Goal: Task Accomplishment & Management: Manage account settings

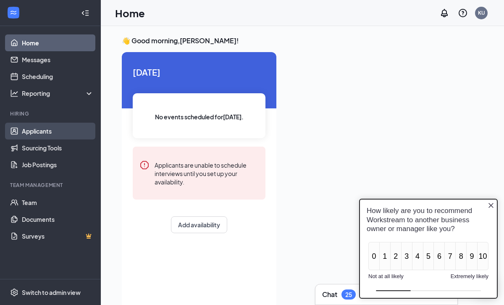
click at [38, 132] on link "Applicants" at bounding box center [58, 131] width 72 height 17
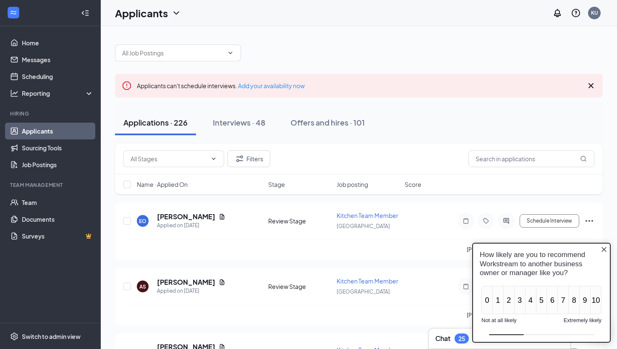
click at [503, 248] on icon "Close button" at bounding box center [603, 249] width 7 height 7
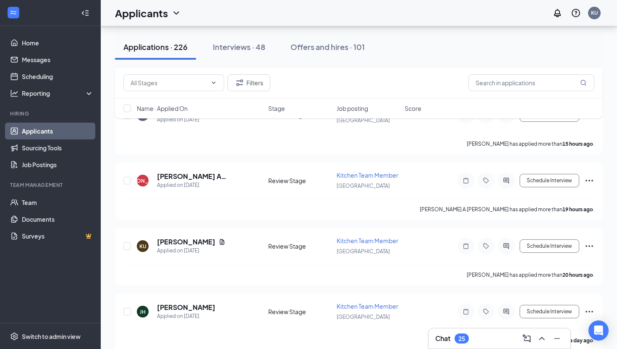
scroll to position [317, 0]
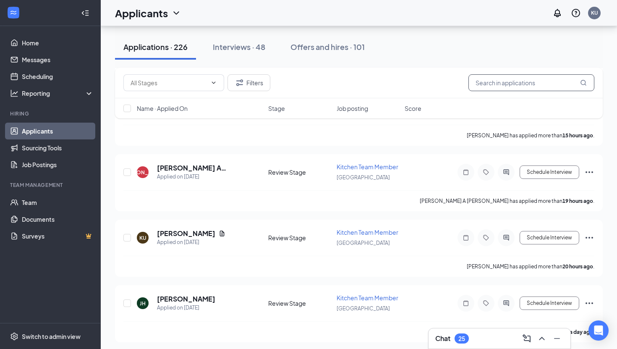
click at [488, 82] on input "text" at bounding box center [531, 82] width 126 height 17
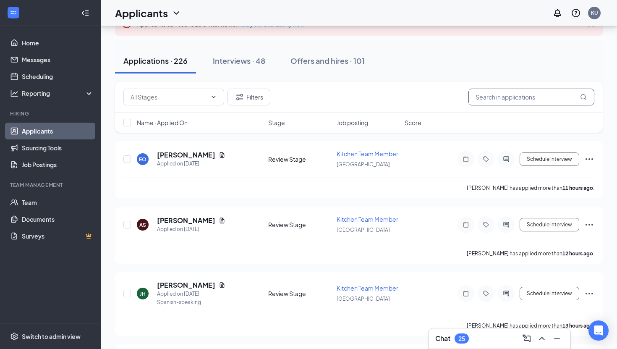
scroll to position [63, 0]
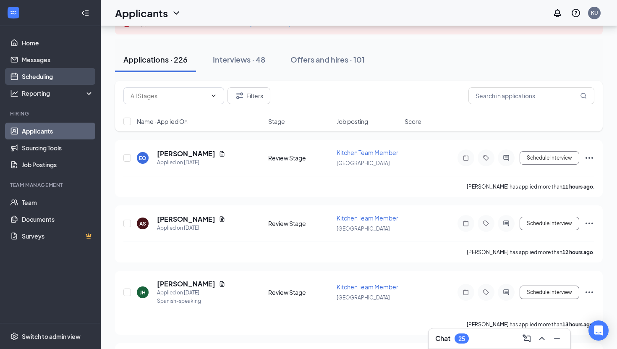
click at [40, 78] on link "Scheduling" at bounding box center [58, 76] width 72 height 17
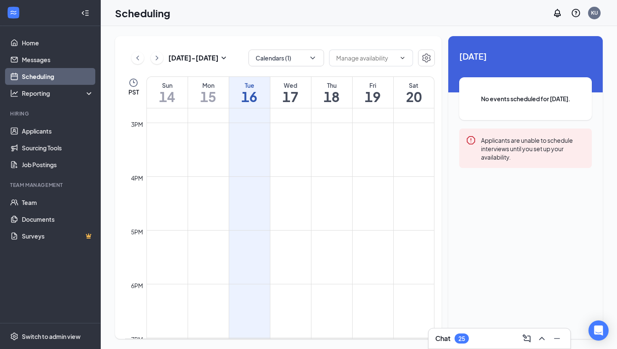
scroll to position [795, 0]
click at [295, 175] on td at bounding box center [290, 179] width 288 height 13
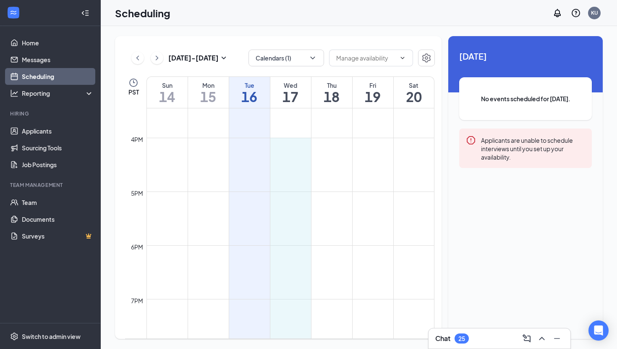
scroll to position [835, 0]
drag, startPoint x: 295, startPoint y: 174, endPoint x: 296, endPoint y: 287, distance: 113.7
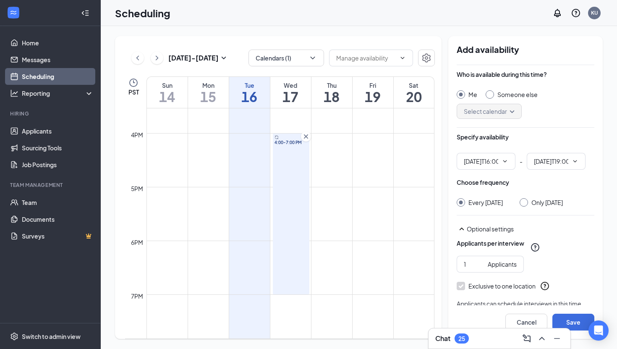
type input "04:00 PM"
type input "07:00 PM"
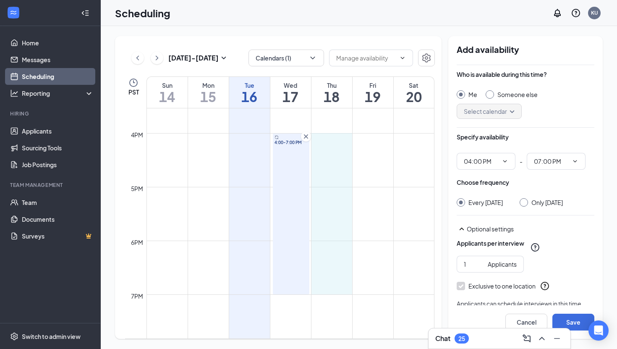
drag, startPoint x: 329, startPoint y: 134, endPoint x: 329, endPoint y: 287, distance: 152.8
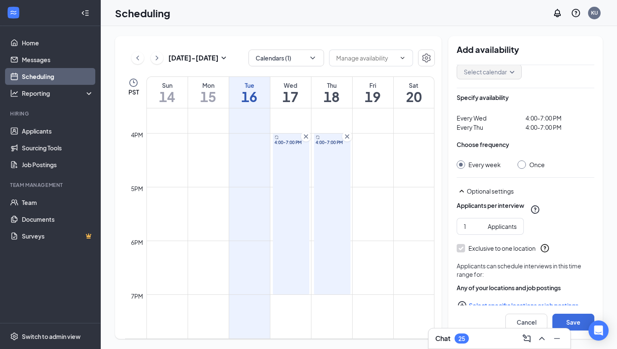
scroll to position [56, 0]
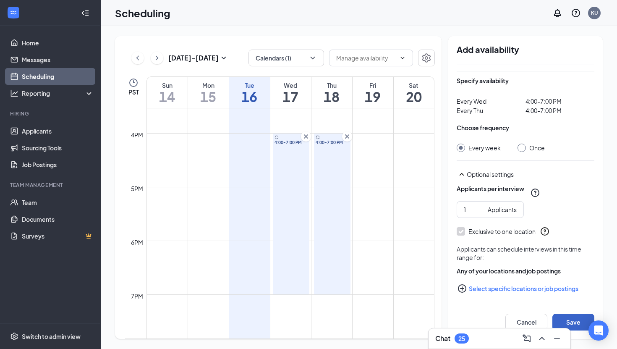
click at [503, 304] on button "Save" at bounding box center [573, 321] width 42 height 17
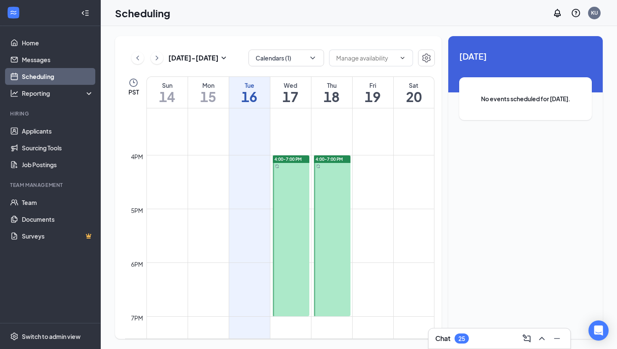
scroll to position [814, 0]
click at [157, 58] on icon "ChevronRight" at bounding box center [157, 58] width 8 height 10
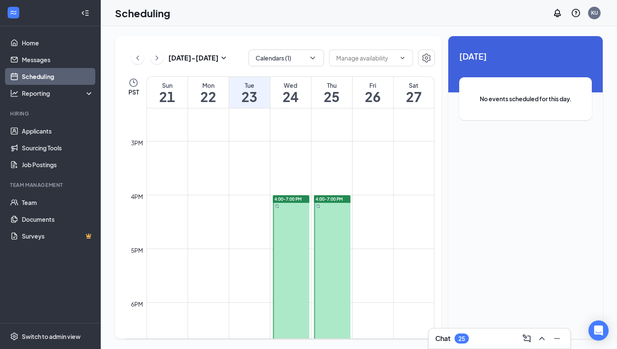
scroll to position [769, 0]
click at [159, 60] on icon "ChevronRight" at bounding box center [157, 58] width 8 height 10
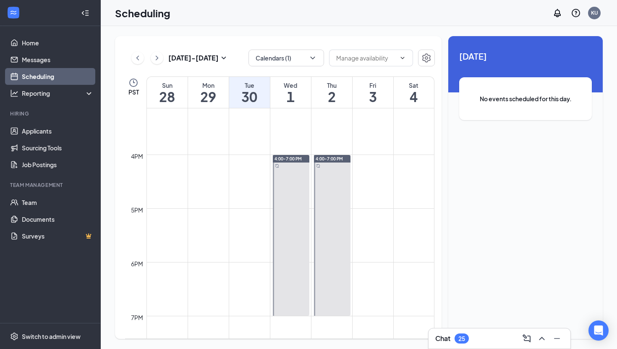
scroll to position [814, 0]
click at [136, 57] on icon "ChevronLeft" at bounding box center [137, 58] width 8 height 10
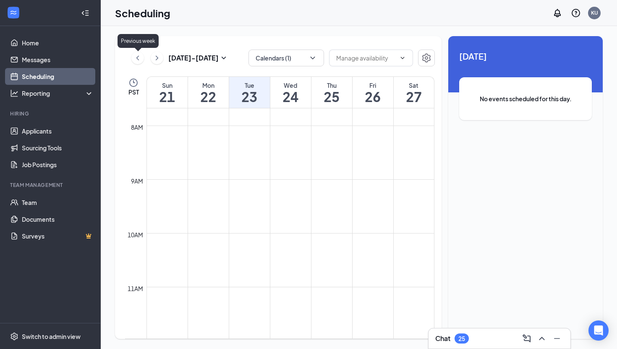
click at [136, 57] on icon "ChevronLeft" at bounding box center [137, 58] width 8 height 10
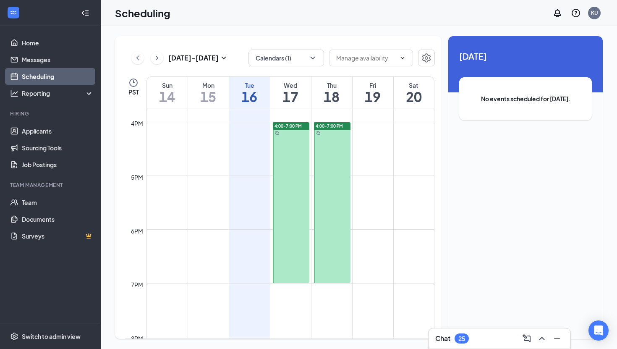
scroll to position [866, 0]
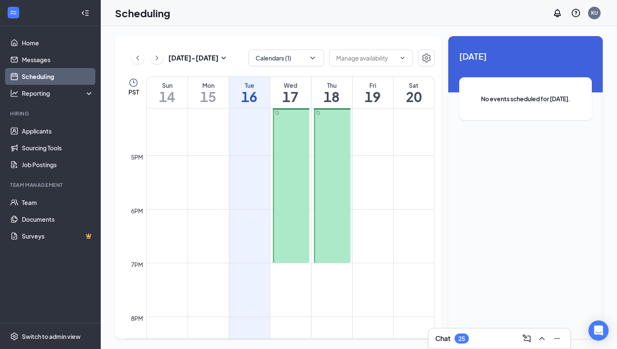
click at [286, 170] on div at bounding box center [291, 182] width 37 height 161
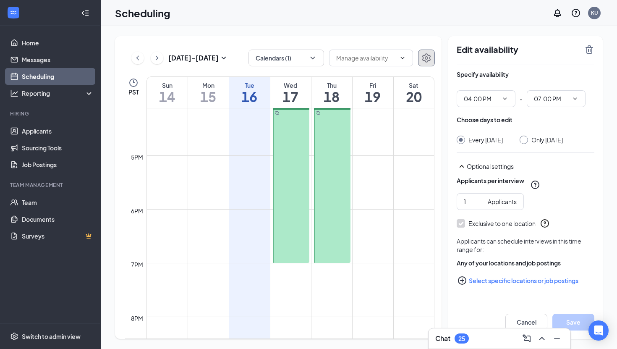
click at [423, 56] on icon "Settings" at bounding box center [426, 58] width 10 height 10
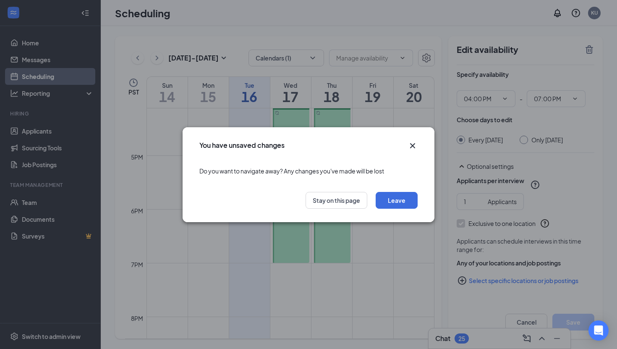
click at [412, 145] on icon "Cross" at bounding box center [412, 145] width 5 height 5
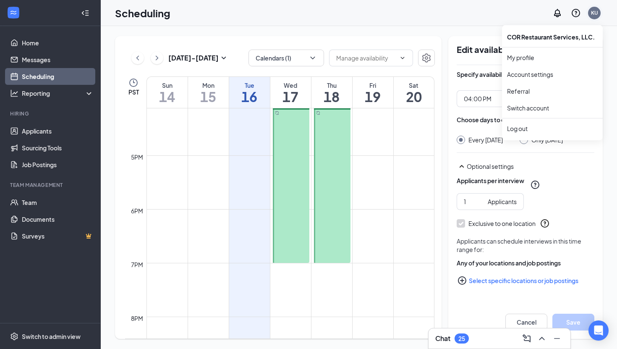
click at [503, 16] on div "KU" at bounding box center [594, 13] width 13 height 13
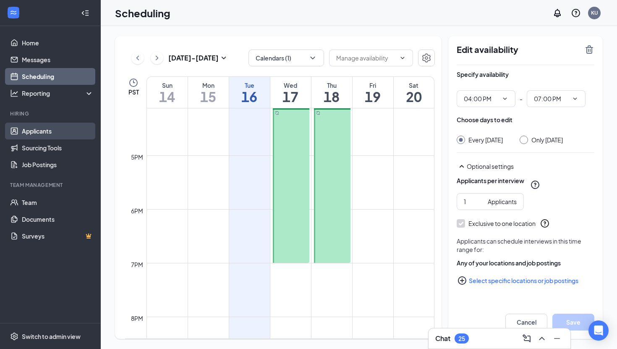
click at [49, 139] on link "Applicants" at bounding box center [58, 131] width 72 height 17
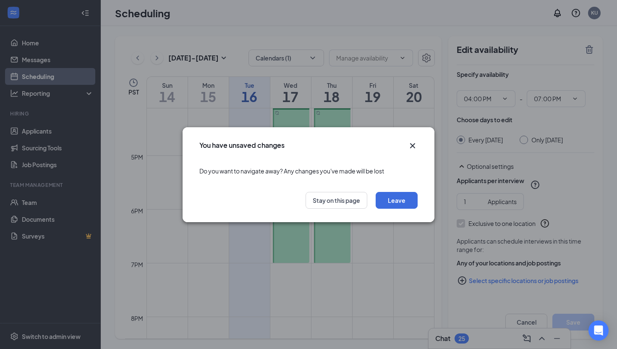
click at [410, 146] on icon "Cross" at bounding box center [412, 146] width 10 height 10
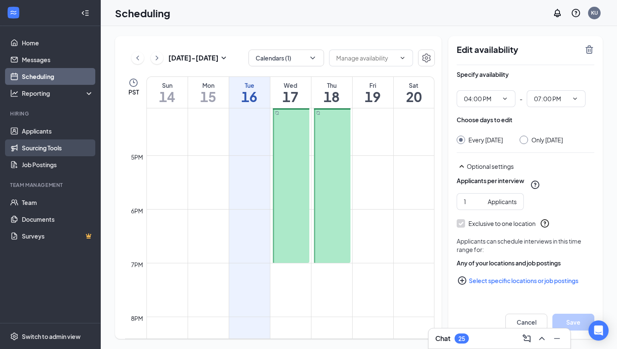
click at [50, 147] on link "Sourcing Tools" at bounding box center [58, 147] width 72 height 17
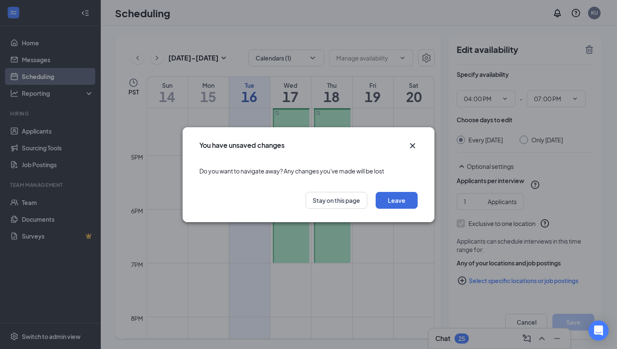
click at [414, 144] on icon "Cross" at bounding box center [412, 145] width 5 height 5
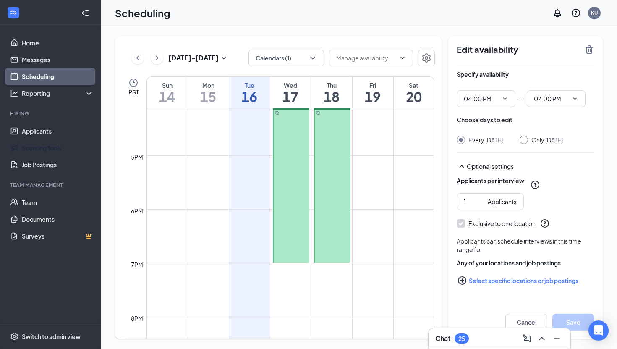
scroll to position [873, 0]
click at [135, 59] on icon "ChevronLeft" at bounding box center [137, 58] width 8 height 10
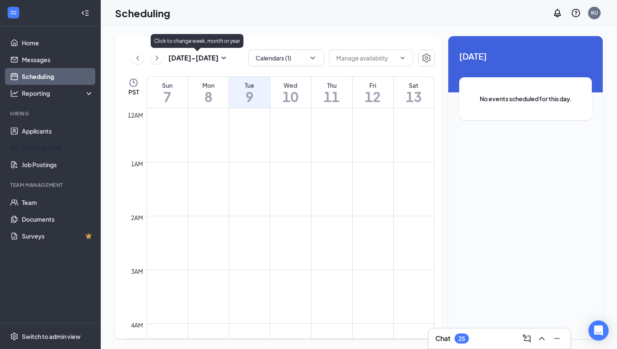
click at [157, 58] on icon "ChevronRight" at bounding box center [157, 57] width 3 height 5
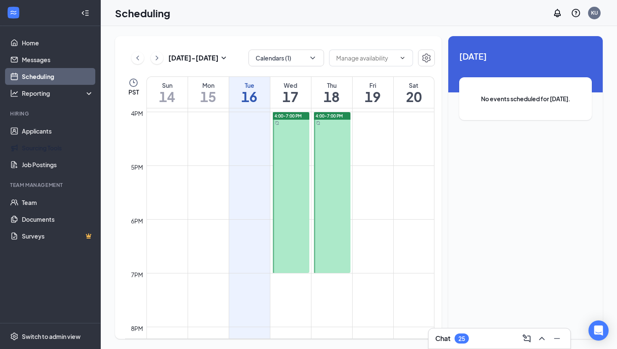
scroll to position [858, 0]
click at [429, 59] on icon "Settings" at bounding box center [426, 58] width 10 height 10
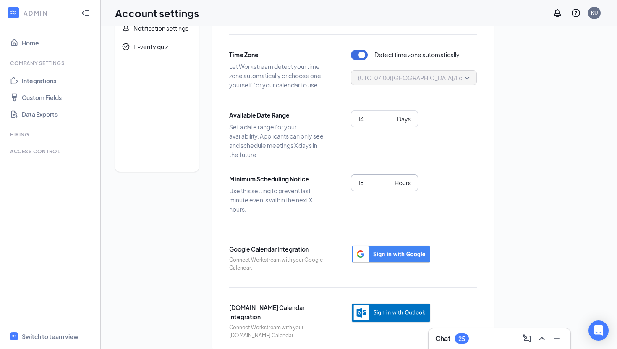
scroll to position [53, 0]
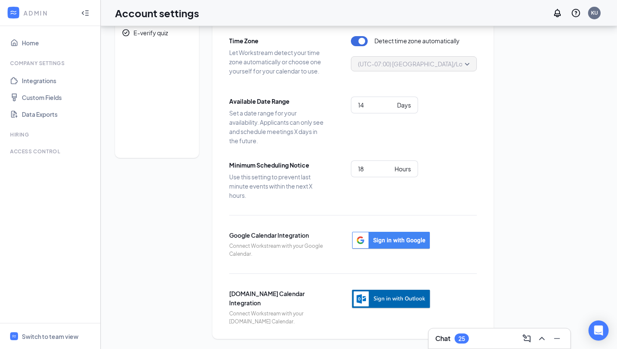
click at [379, 300] on img "button" at bounding box center [391, 299] width 80 height 21
